Goal: Task Accomplishment & Management: Manage account settings

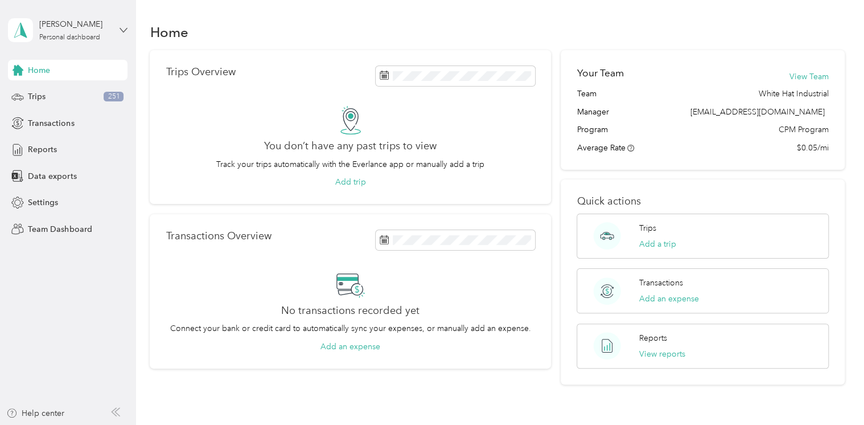
click at [121, 28] on icon at bounding box center [123, 30] width 7 height 4
click at [72, 91] on div "Team dashboard" at bounding box center [48, 94] width 61 height 12
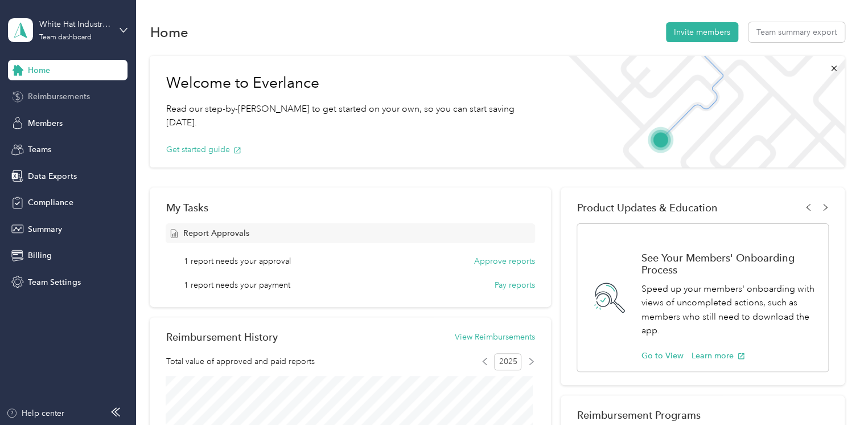
click at [68, 99] on span "Reimbursements" at bounding box center [58, 97] width 61 height 12
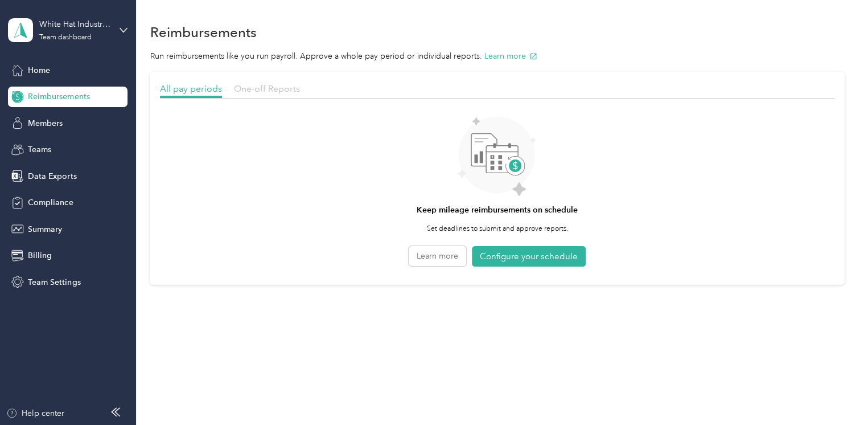
click at [271, 85] on span "One-off Reports" at bounding box center [267, 88] width 66 height 11
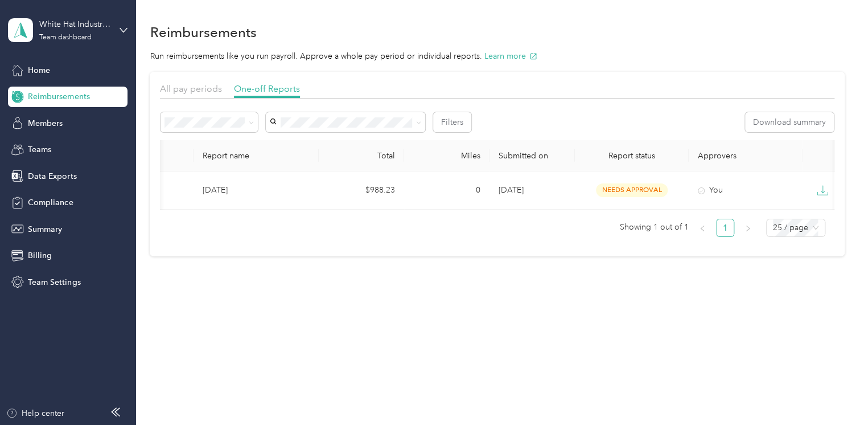
scroll to position [0, 123]
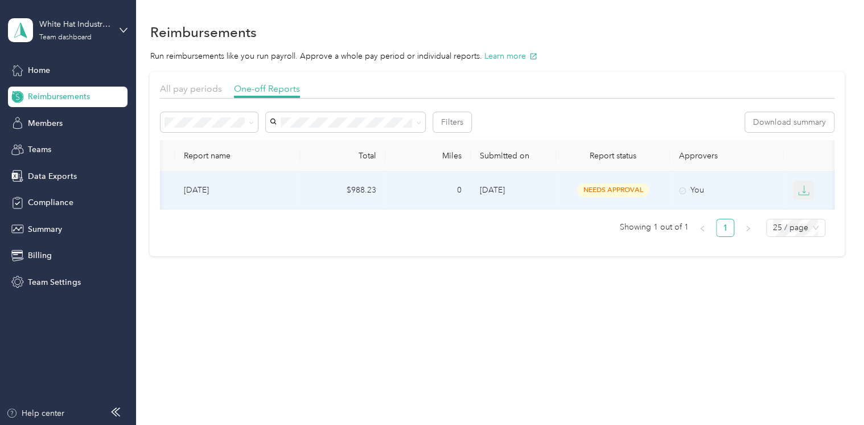
click at [802, 191] on icon "button" at bounding box center [803, 189] width 11 height 11
click at [807, 211] on div "PDF" at bounding box center [812, 211] width 24 height 12
click at [799, 190] on icon "button" at bounding box center [803, 189] width 11 height 11
click at [180, 120] on button "Approve" at bounding box center [185, 122] width 48 height 20
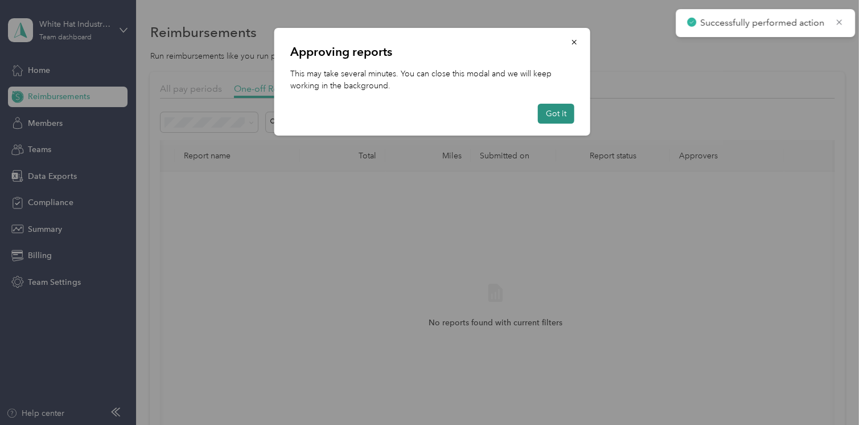
click at [563, 120] on button "Got it" at bounding box center [556, 114] width 36 height 20
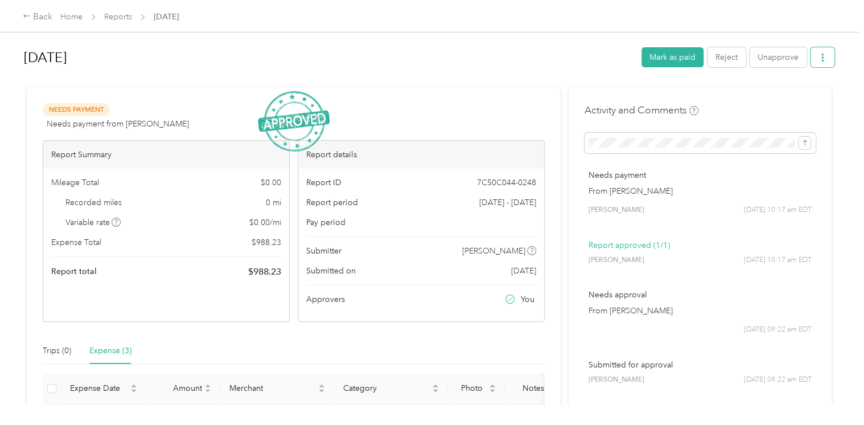
click at [821, 61] on icon "button" at bounding box center [822, 58] width 2 height 8
click at [794, 100] on span "Download" at bounding box center [787, 99] width 38 height 12
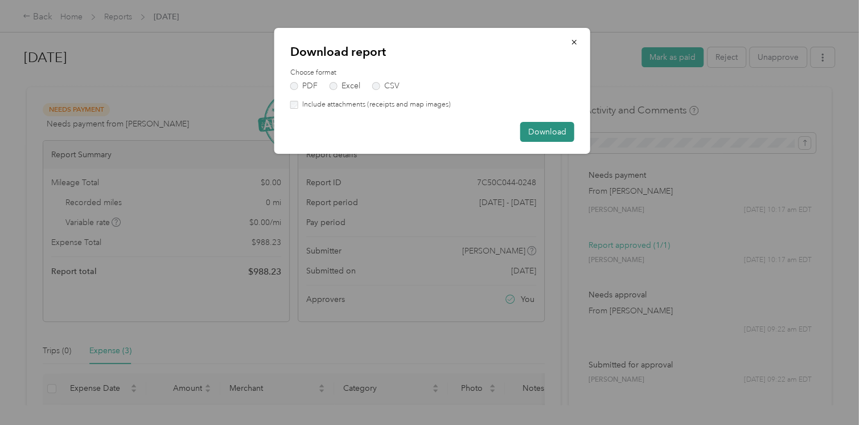
click at [546, 133] on button "Download" at bounding box center [547, 132] width 54 height 20
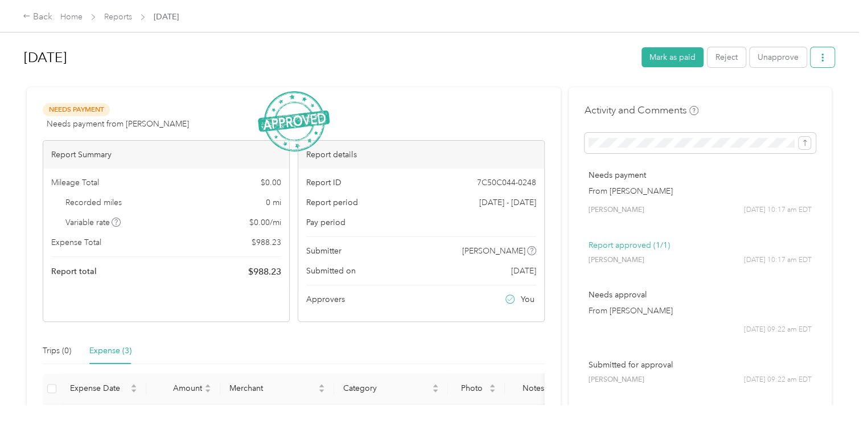
click at [821, 62] on button "button" at bounding box center [823, 57] width 24 height 20
click at [453, 49] on h1 "[DATE]" at bounding box center [329, 57] width 610 height 27
click at [786, 97] on span "Download" at bounding box center [787, 99] width 38 height 12
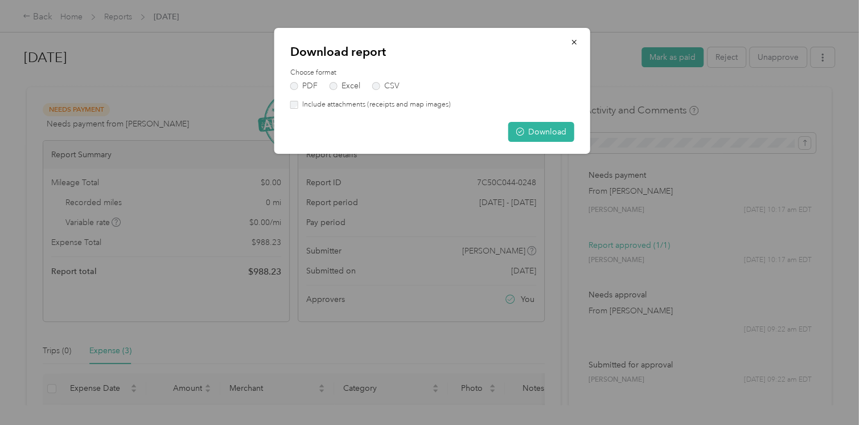
click at [296, 110] on div "Download report Choose format PDF Excel CSV Include attachments (receipts and m…" at bounding box center [432, 91] width 316 height 126
click at [553, 134] on button "Download" at bounding box center [541, 132] width 66 height 20
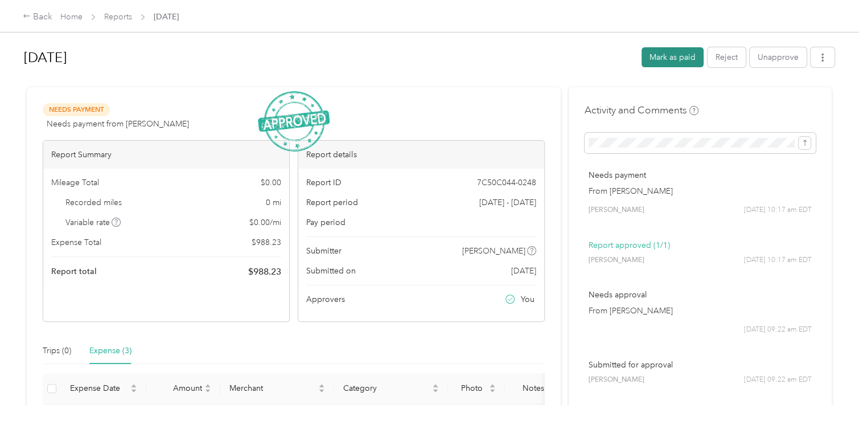
click at [661, 55] on button "Mark as paid" at bounding box center [673, 57] width 62 height 20
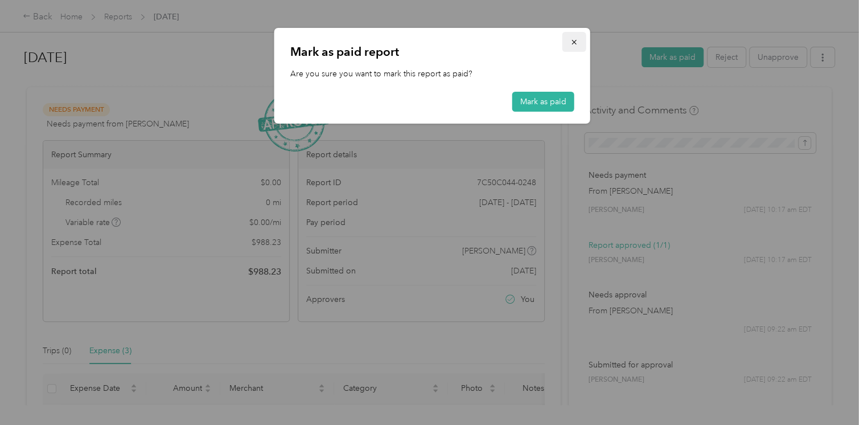
click at [576, 39] on icon "button" at bounding box center [574, 42] width 8 height 8
